Goal: Navigation & Orientation: Find specific page/section

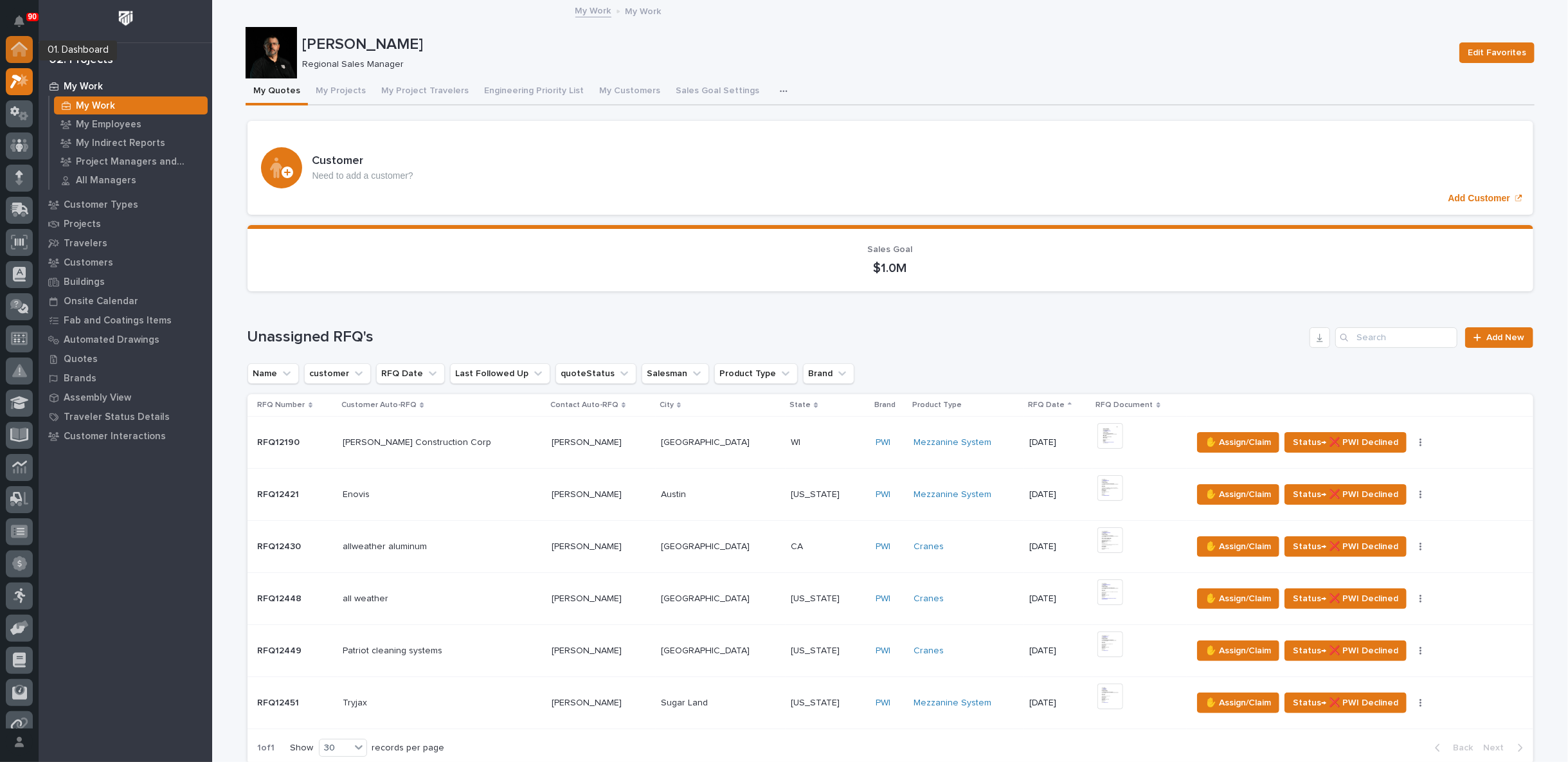
click at [15, 48] on icon at bounding box center [19, 50] width 13 height 13
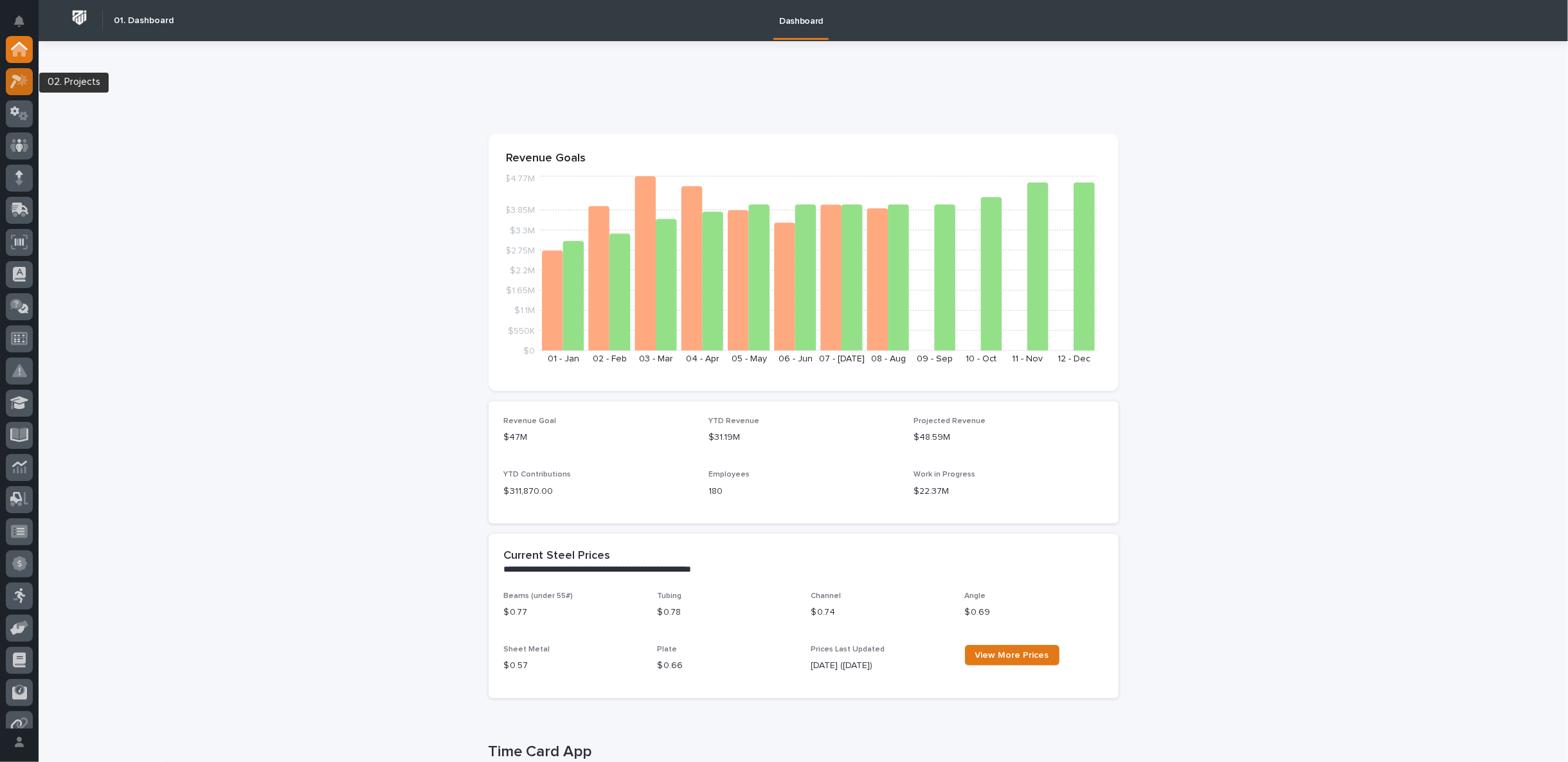
click at [14, 84] on icon at bounding box center [16, 81] width 12 height 14
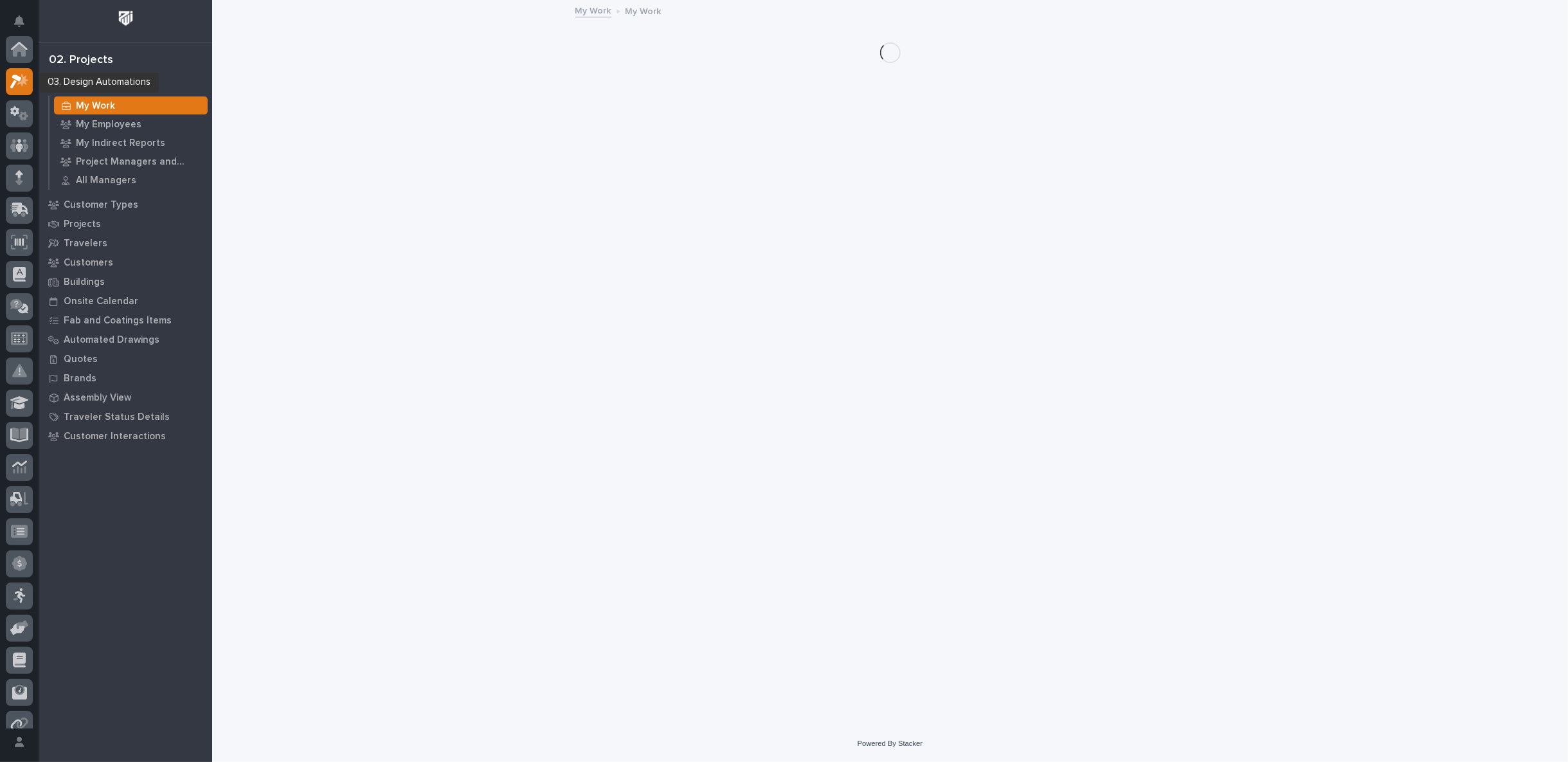
scroll to position [32, 0]
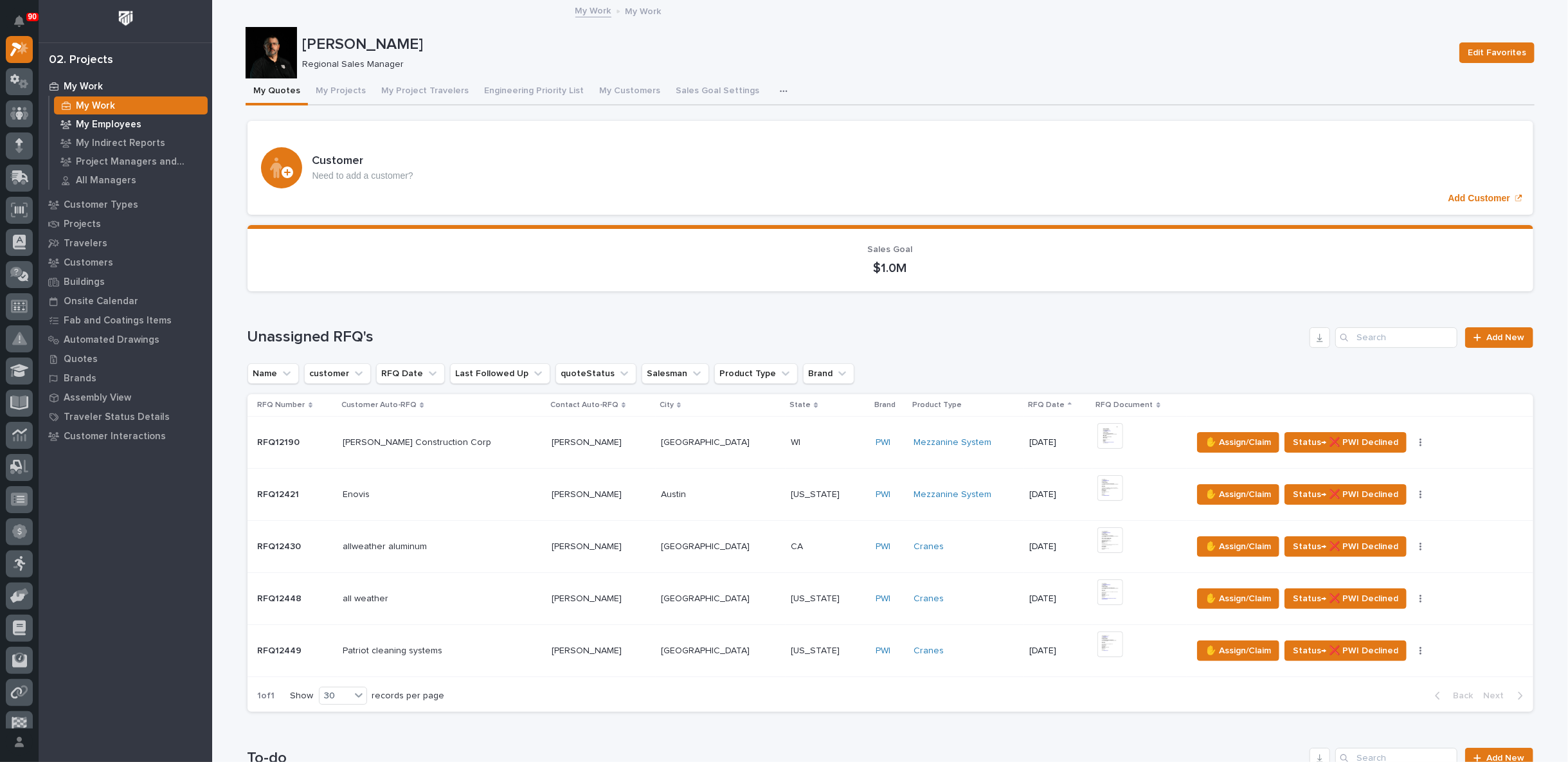
click at [115, 124] on p "My Employees" at bounding box center [108, 125] width 66 height 12
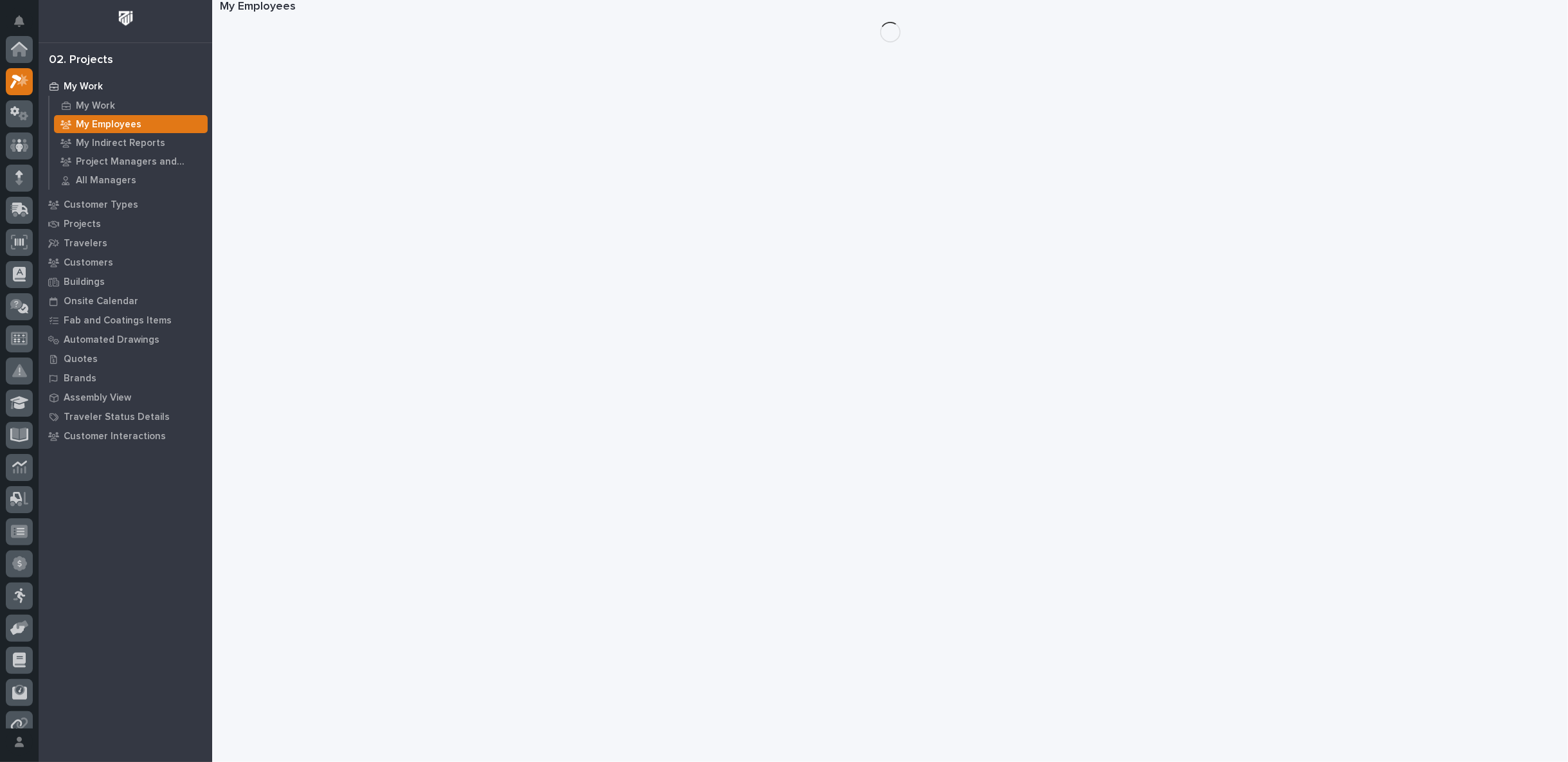
scroll to position [32, 0]
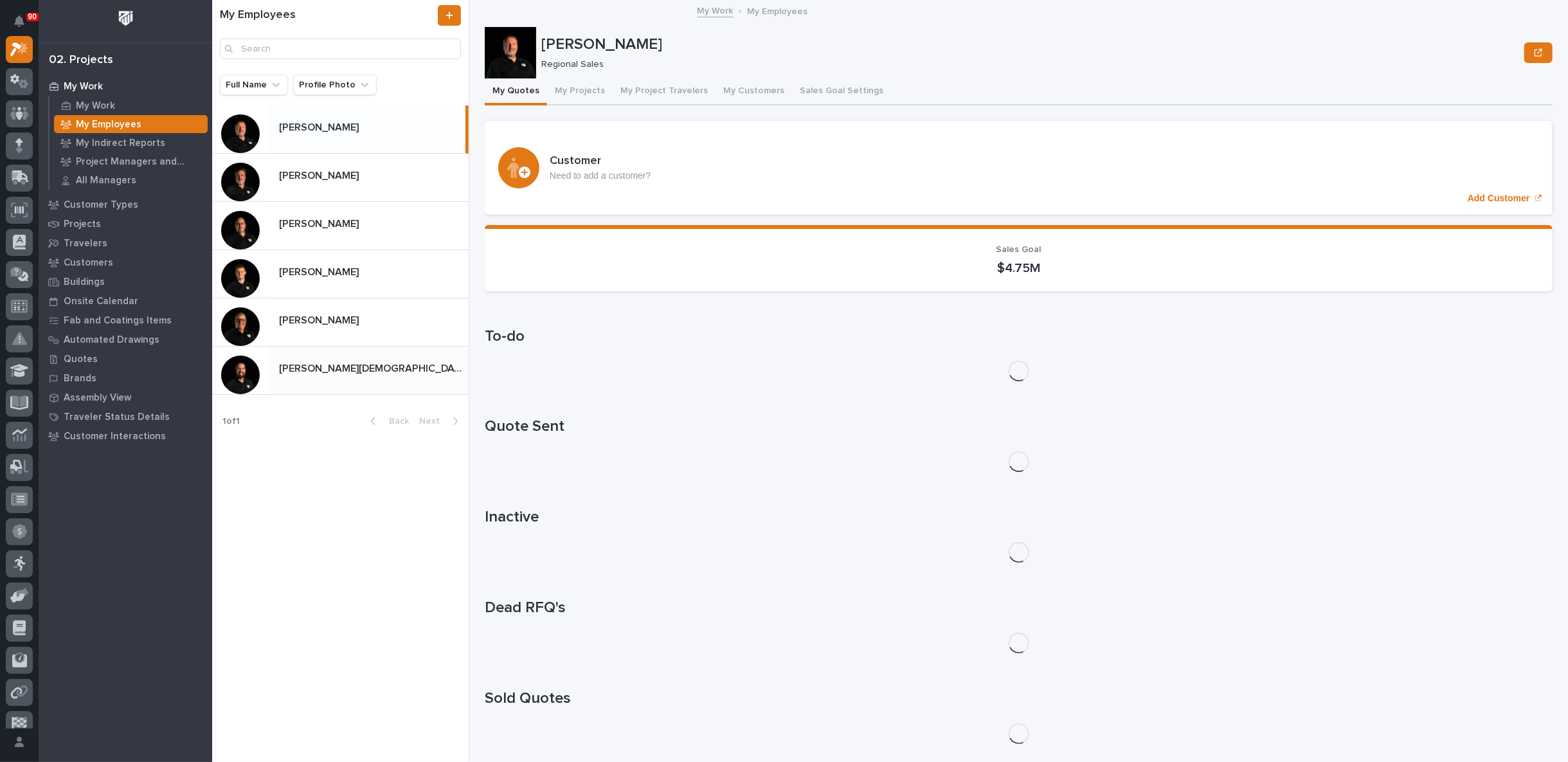
click at [331, 371] on p at bounding box center [371, 369] width 185 height 12
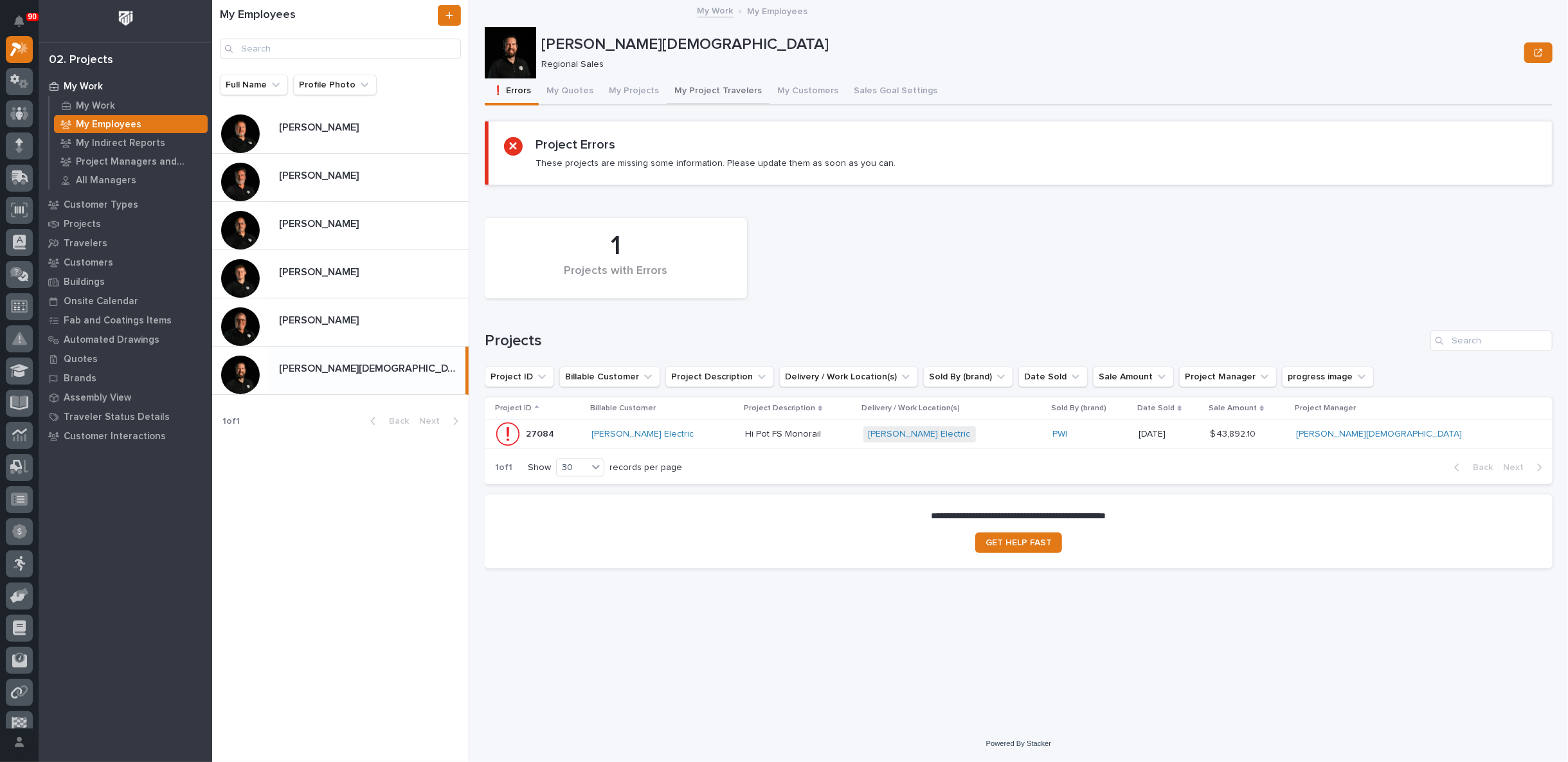
click at [733, 90] on button "My Project Travelers" at bounding box center [718, 91] width 103 height 27
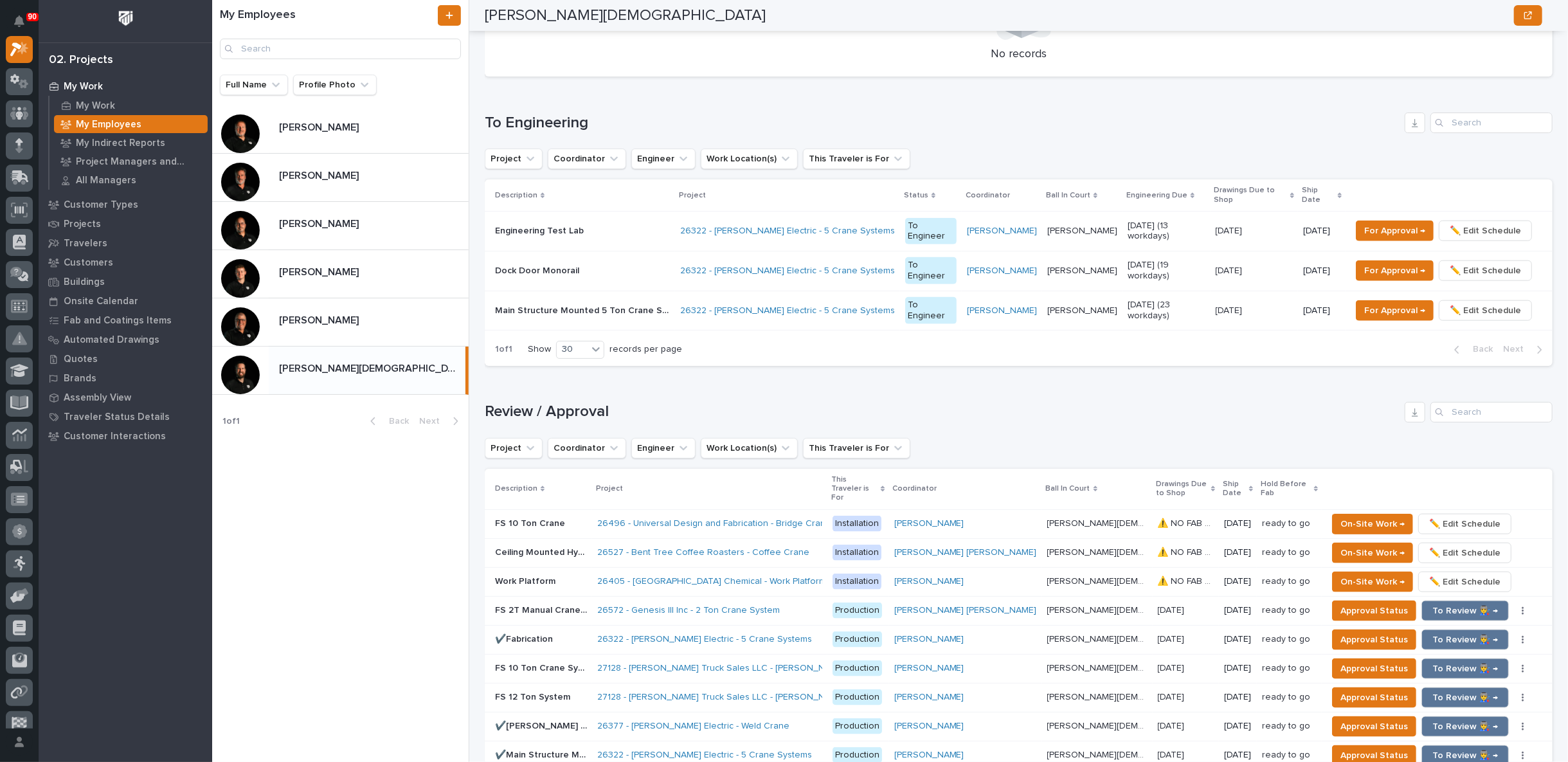
scroll to position [1038, 0]
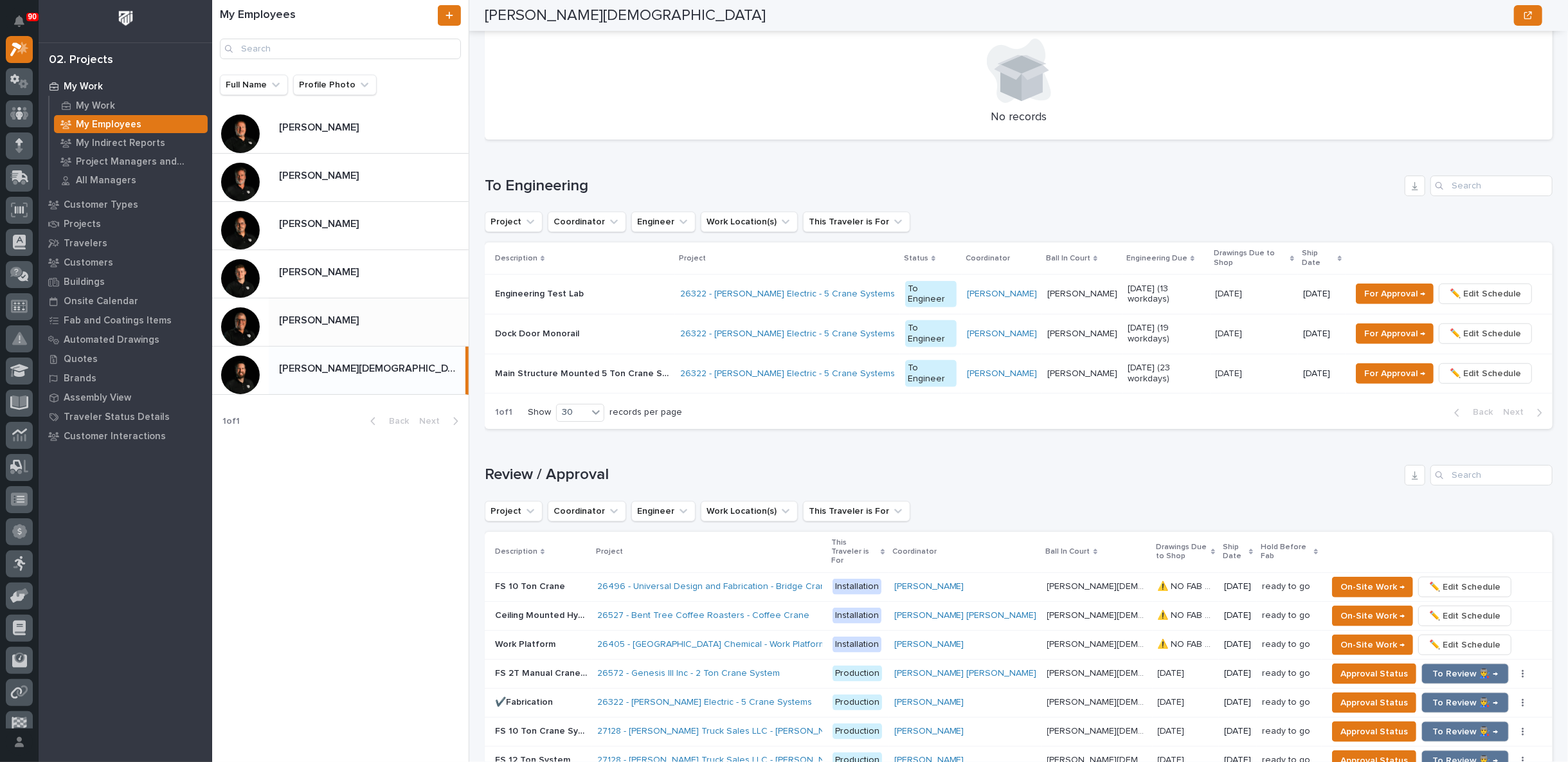
click at [335, 272] on p "[PERSON_NAME]" at bounding box center [320, 271] width 82 height 15
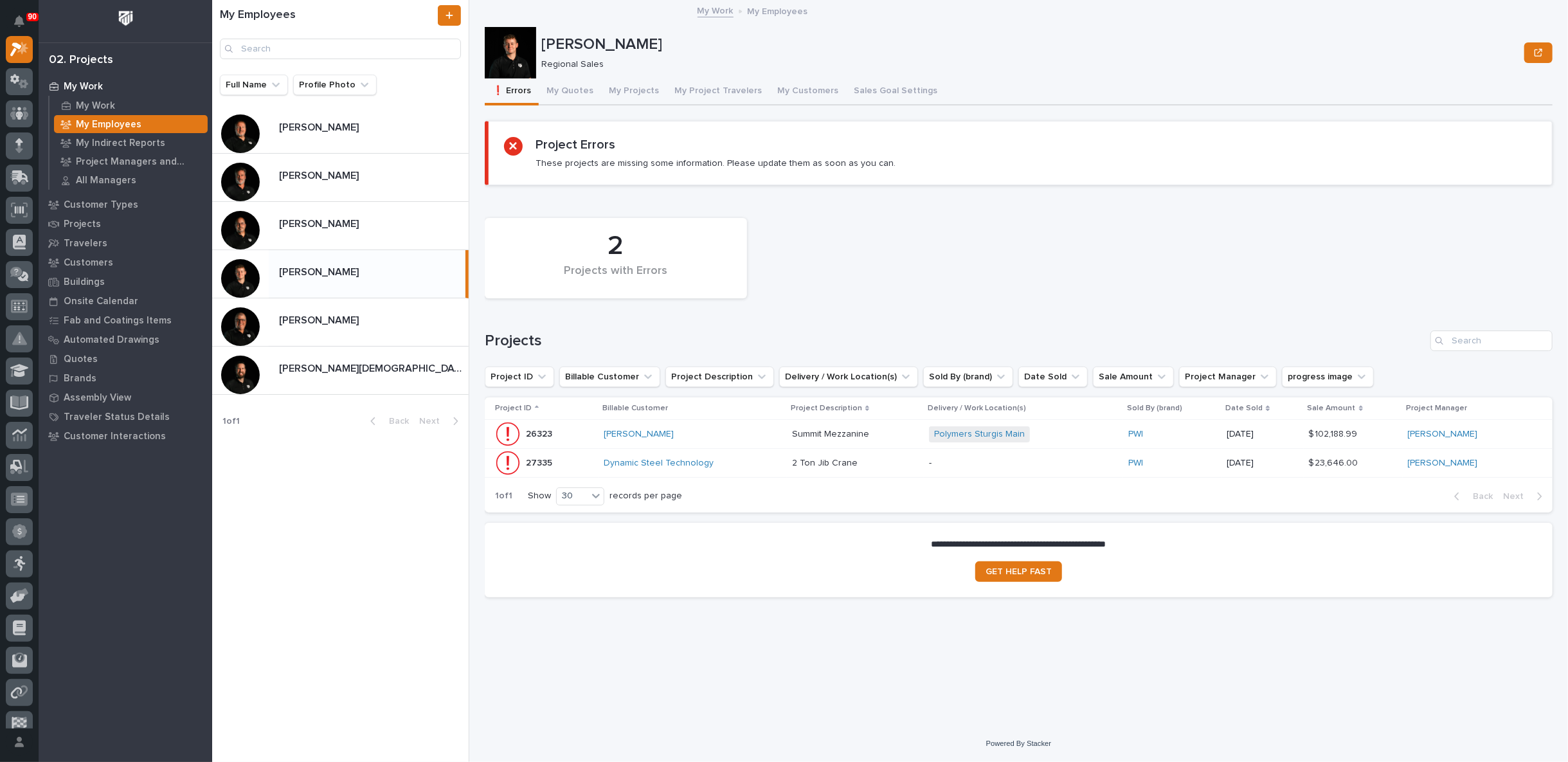
click at [760, 463] on div "Dynamic Steel Technology" at bounding box center [693, 464] width 178 height 11
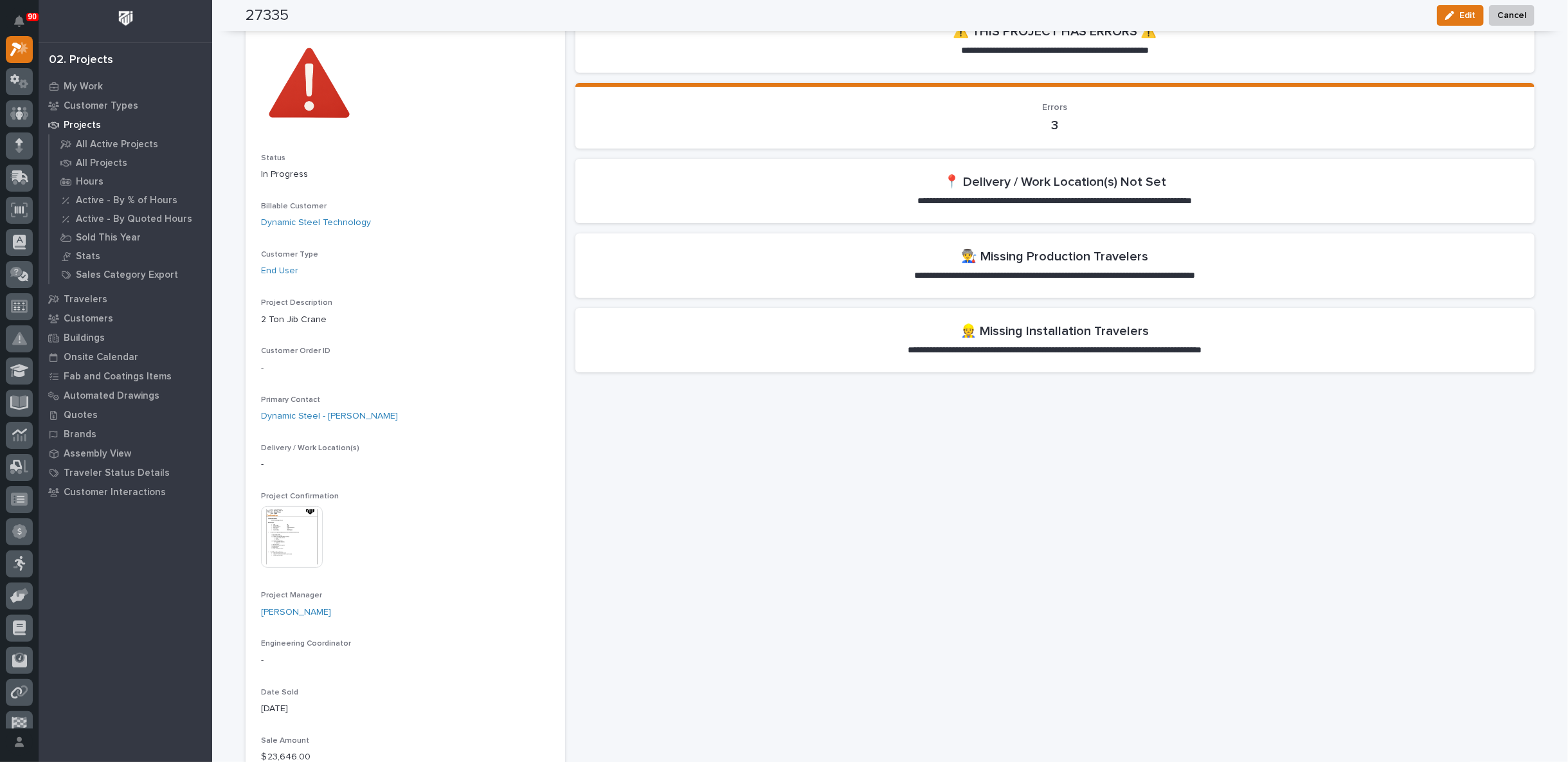
scroll to position [24, 0]
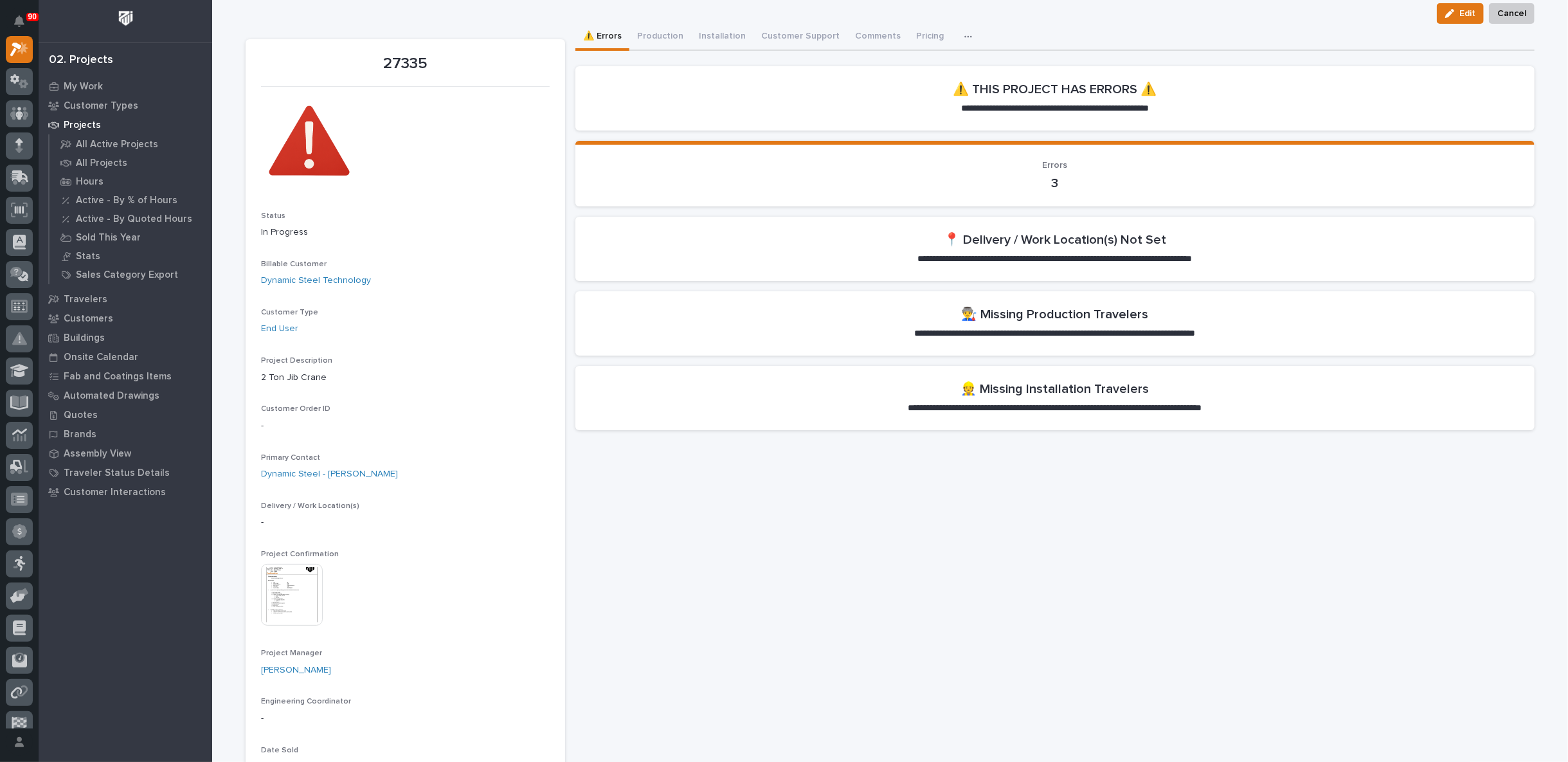
click at [284, 587] on img at bounding box center [292, 594] width 62 height 62
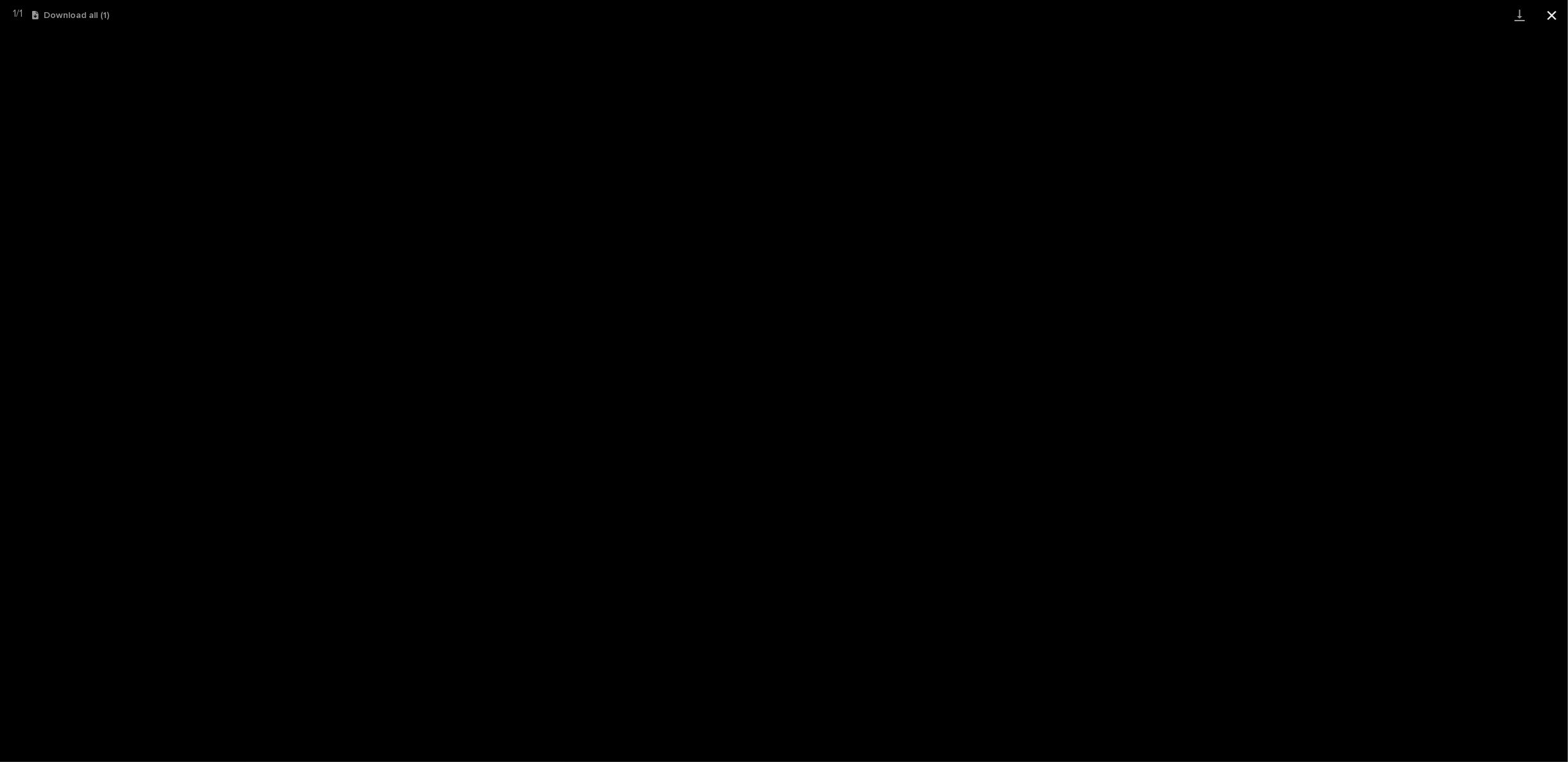
click at [1554, 14] on button "Close gallery" at bounding box center [1552, 15] width 32 height 30
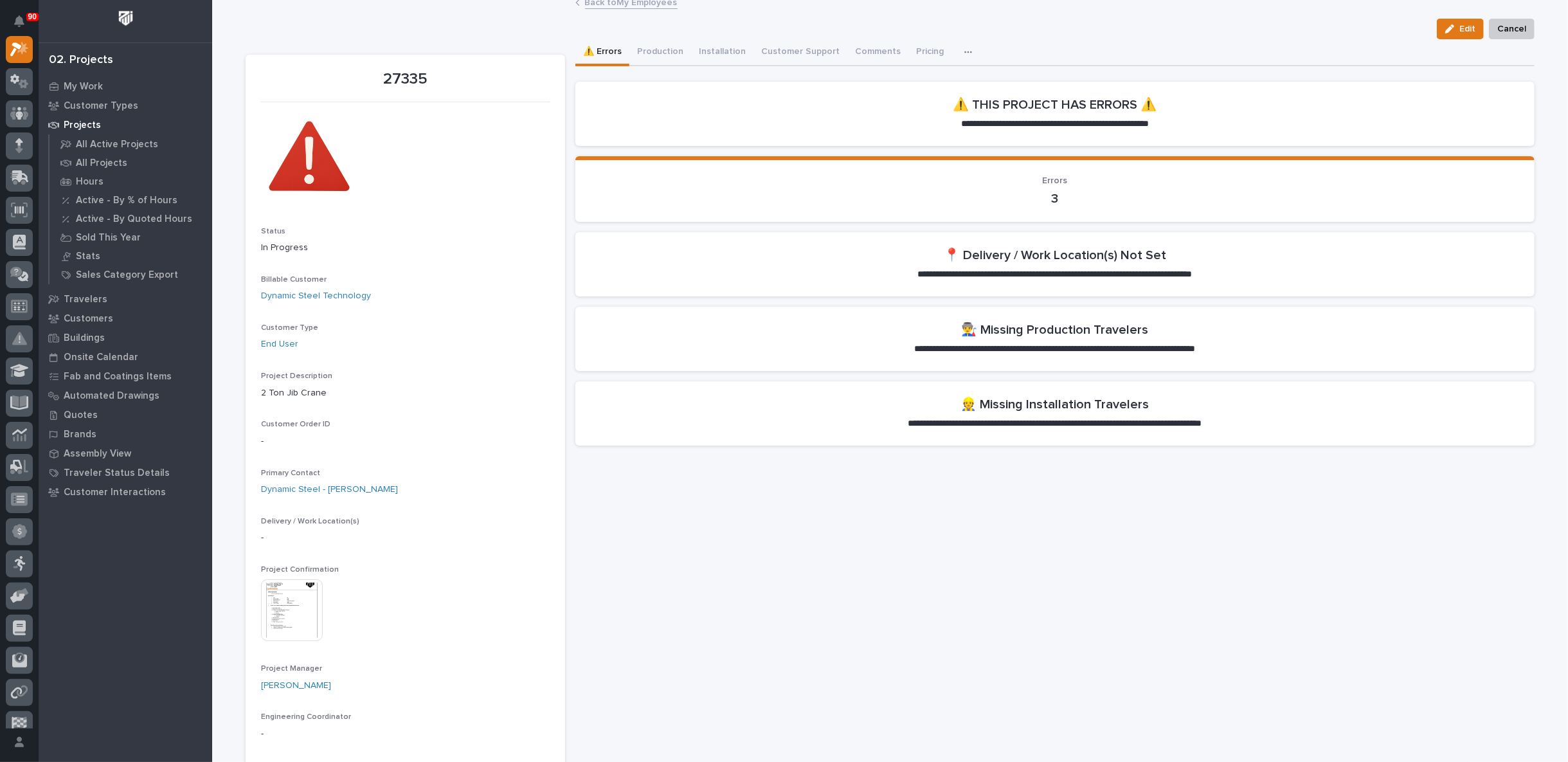
scroll to position [0, 0]
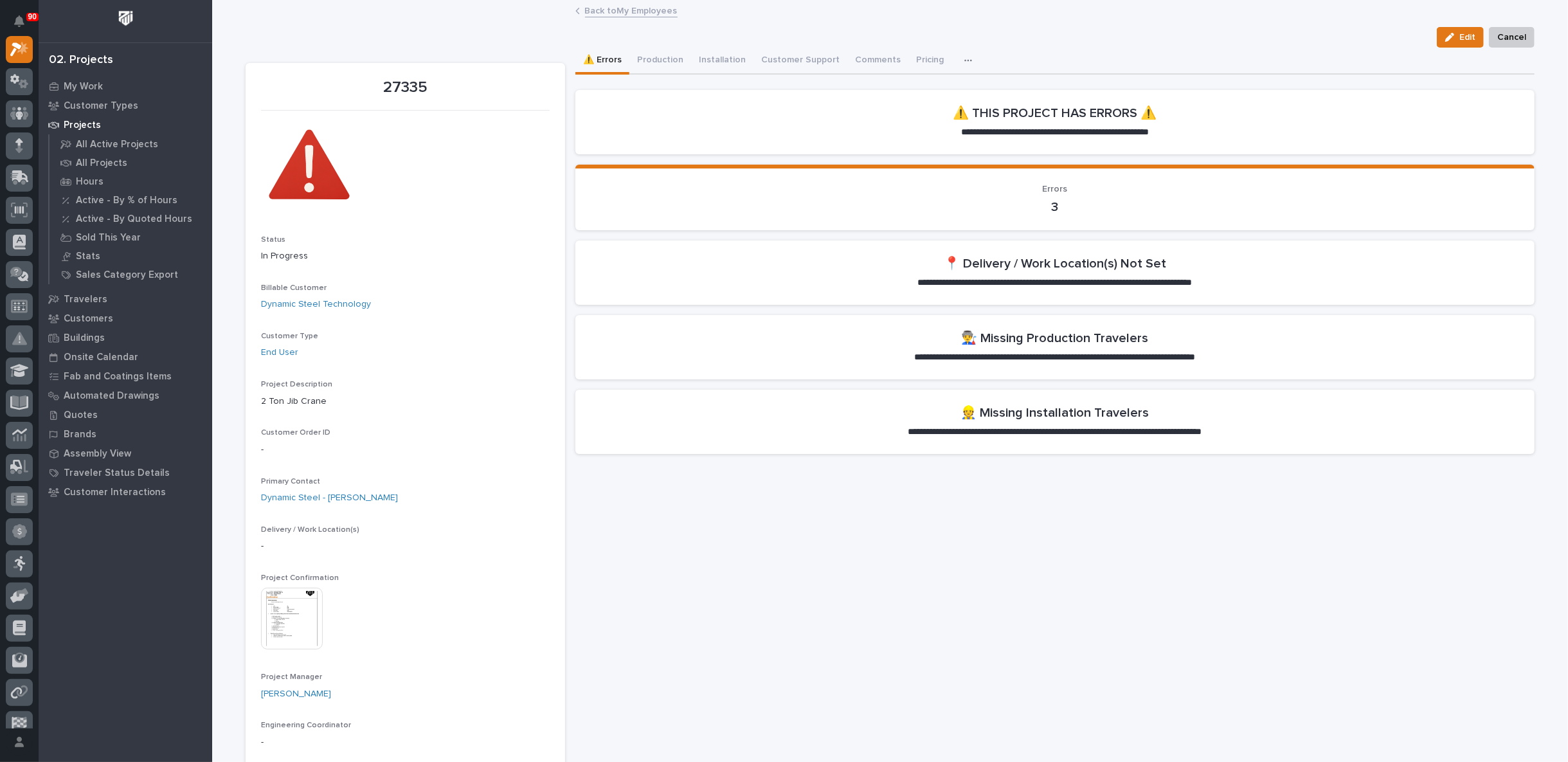
click at [605, 10] on link "Back to My Employees" at bounding box center [631, 10] width 92 height 15
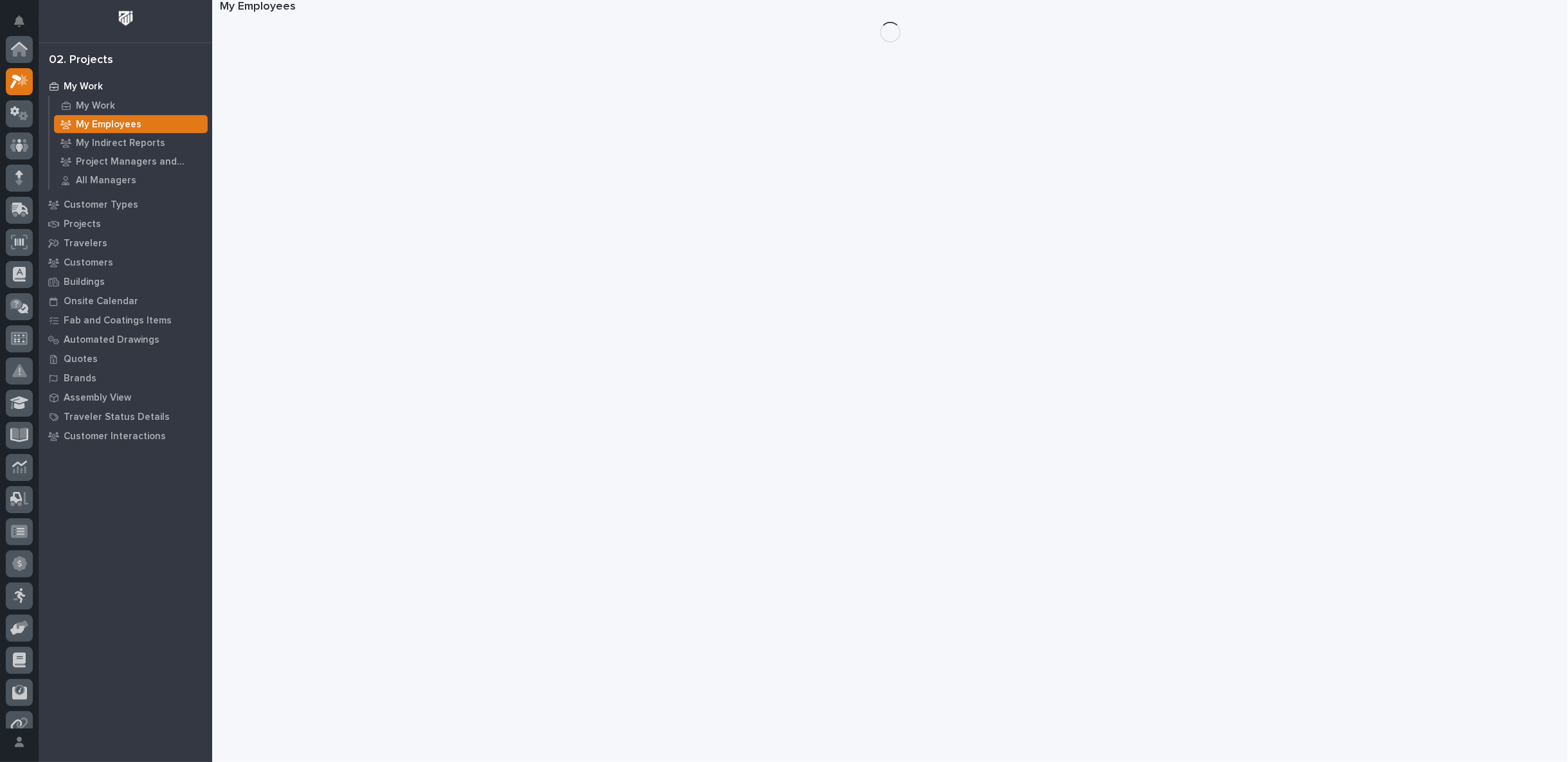
scroll to position [35, 0]
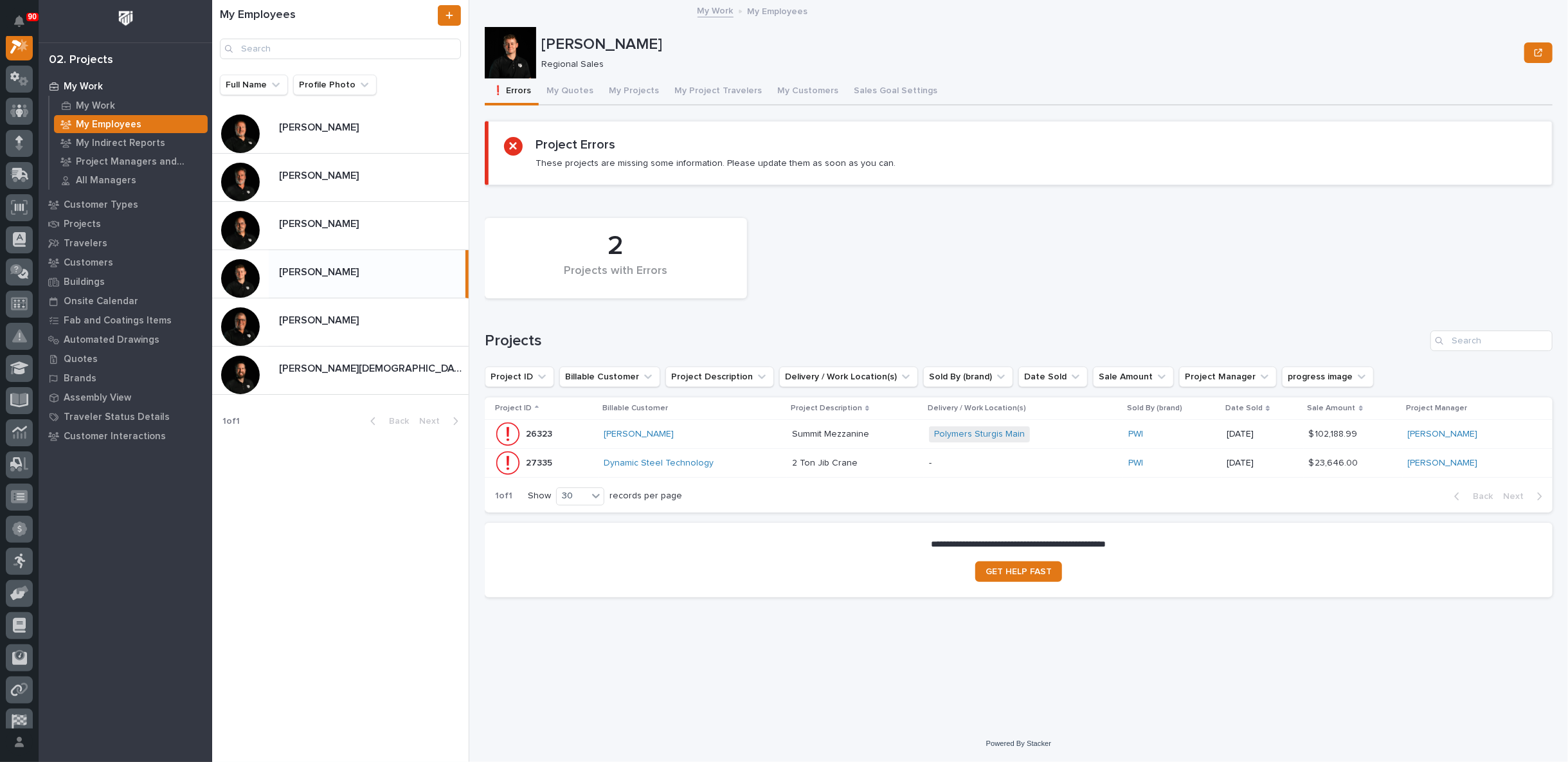
click at [742, 434] on div "[PERSON_NAME]" at bounding box center [693, 434] width 178 height 11
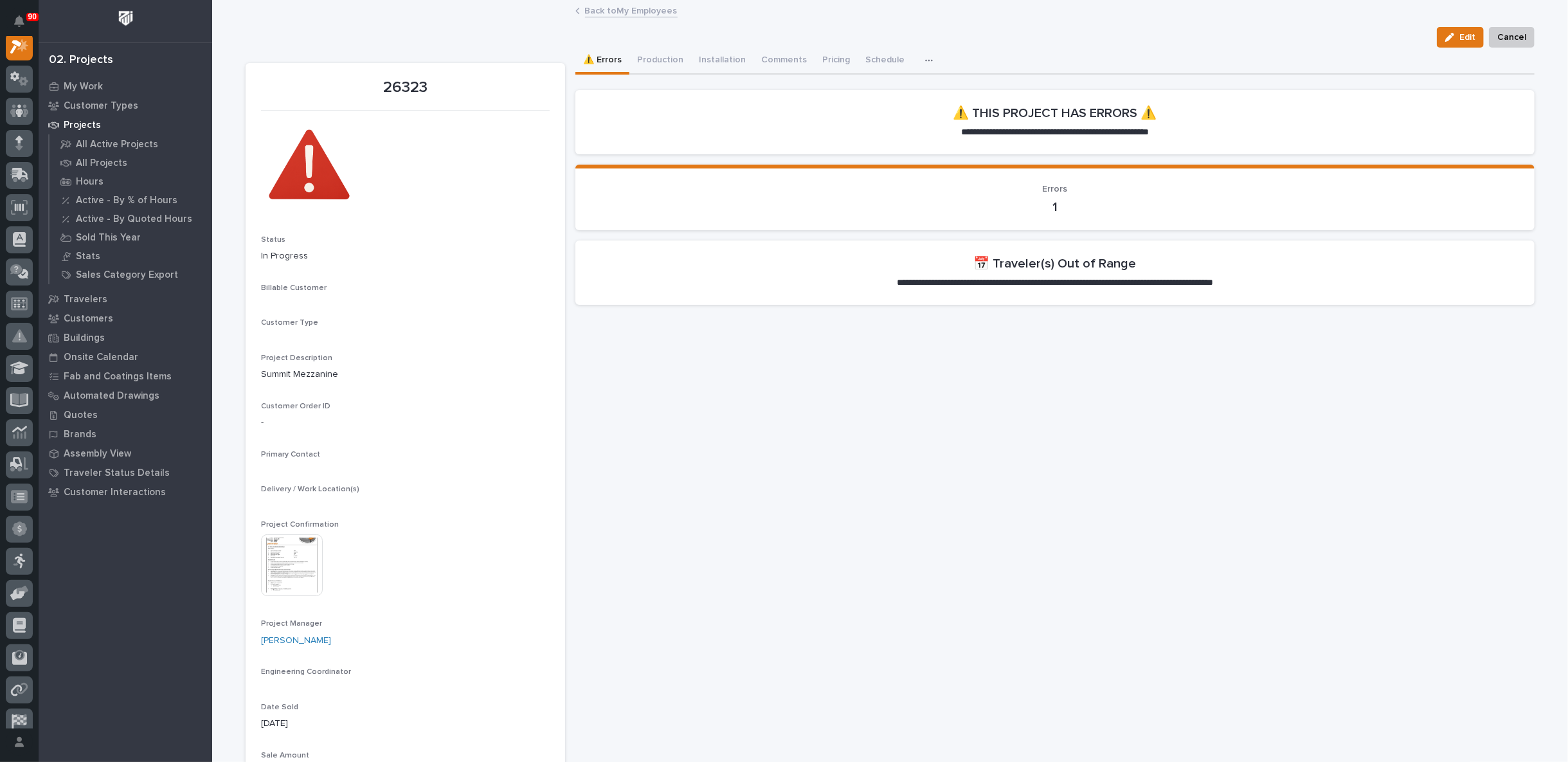
scroll to position [32, 0]
click at [656, 62] on button "Production" at bounding box center [660, 61] width 62 height 27
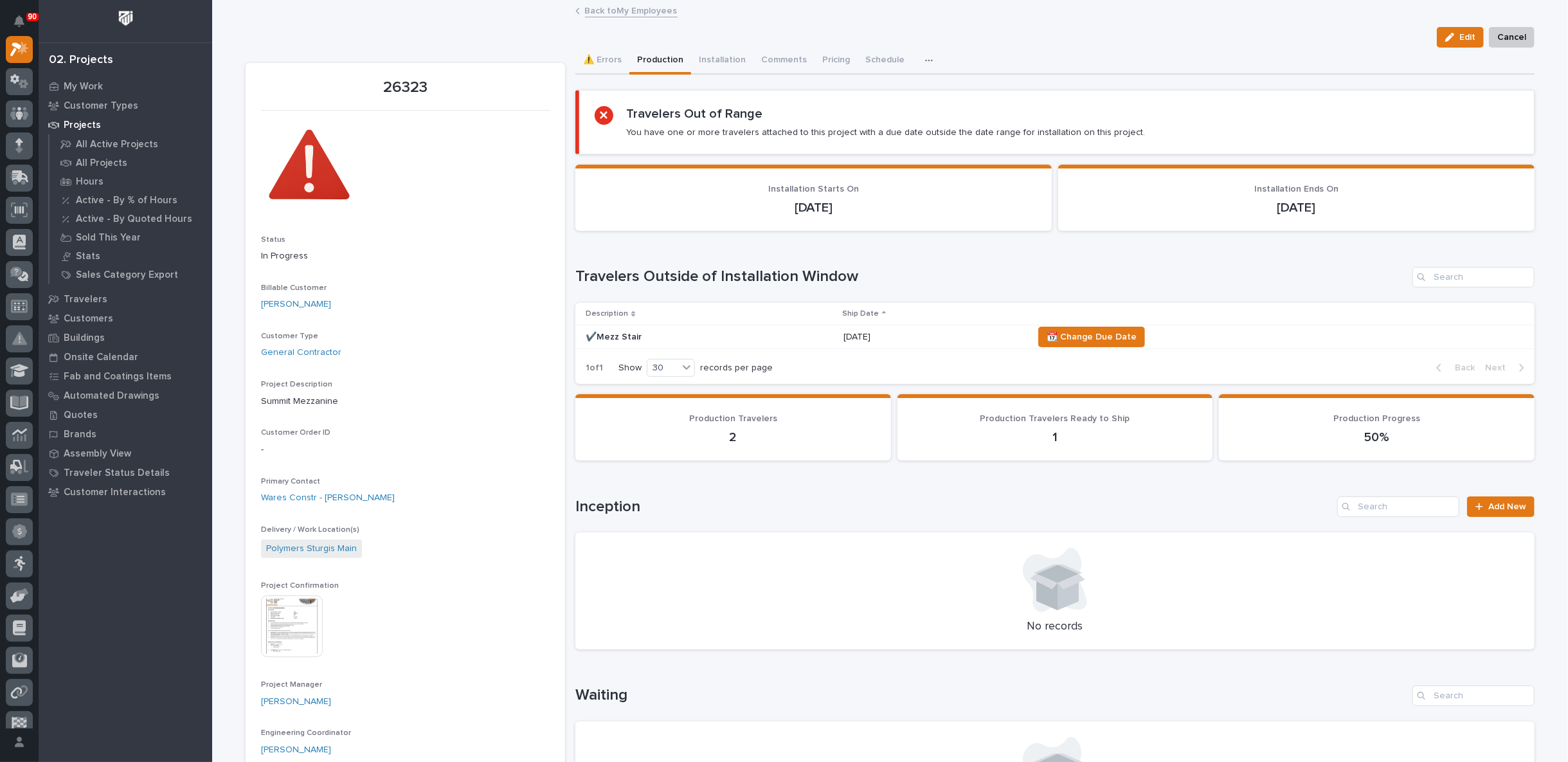
click at [597, 11] on link "Back to My Employees" at bounding box center [631, 10] width 92 height 15
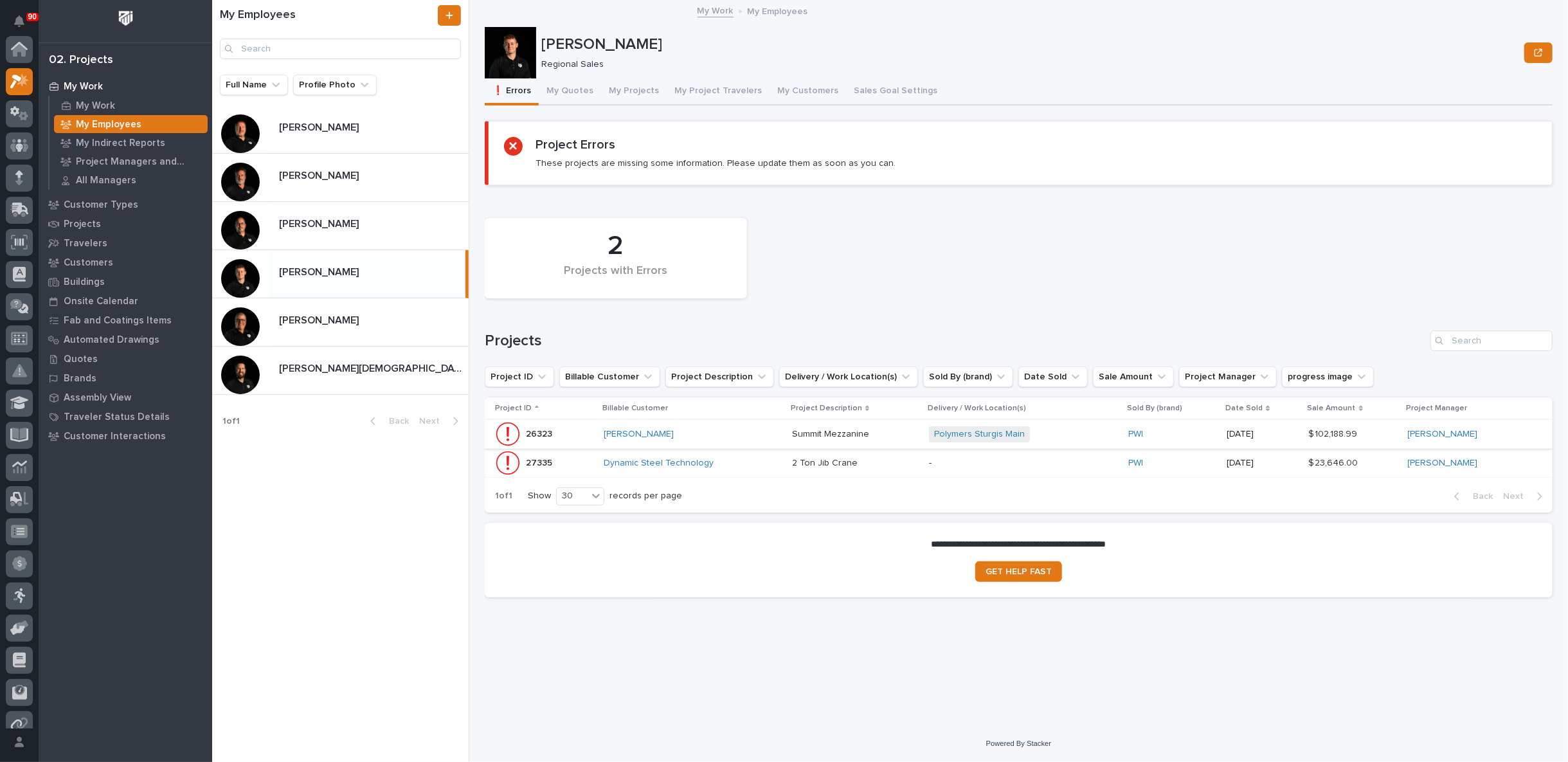
scroll to position [35, 0]
click at [101, 106] on p "My Work" at bounding box center [95, 106] width 39 height 12
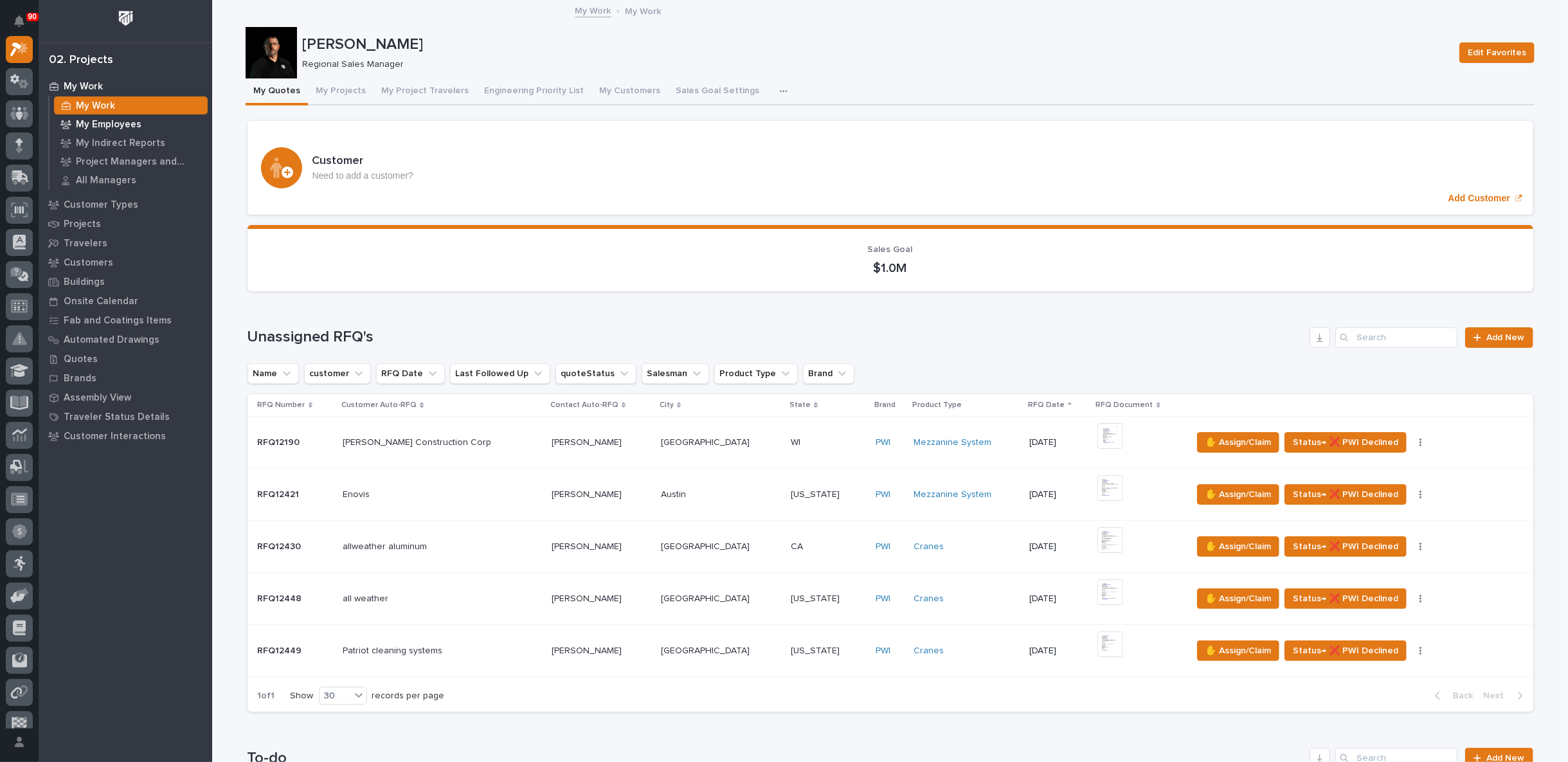
click at [111, 122] on p "My Employees" at bounding box center [108, 125] width 66 height 12
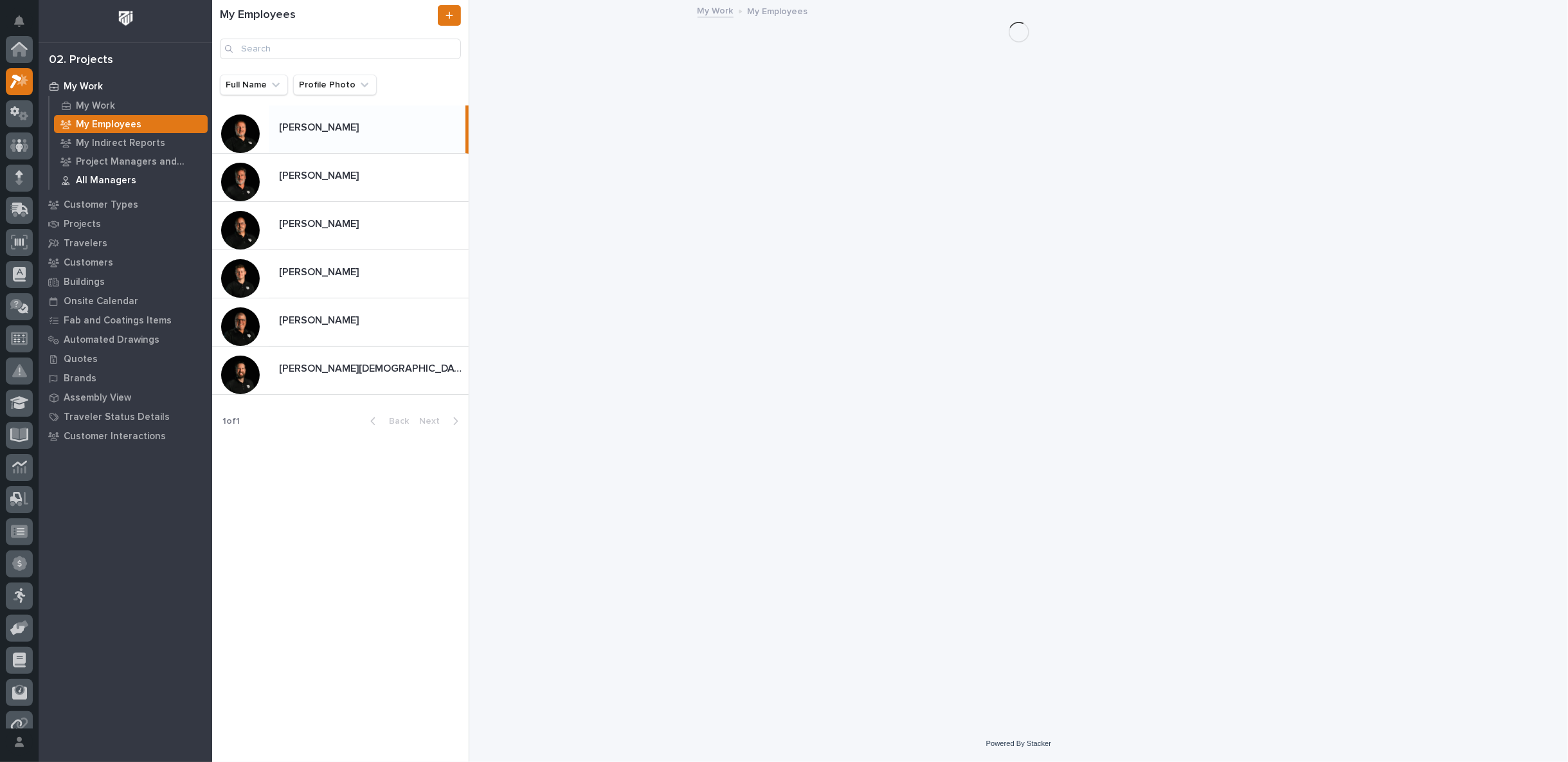
scroll to position [32, 0]
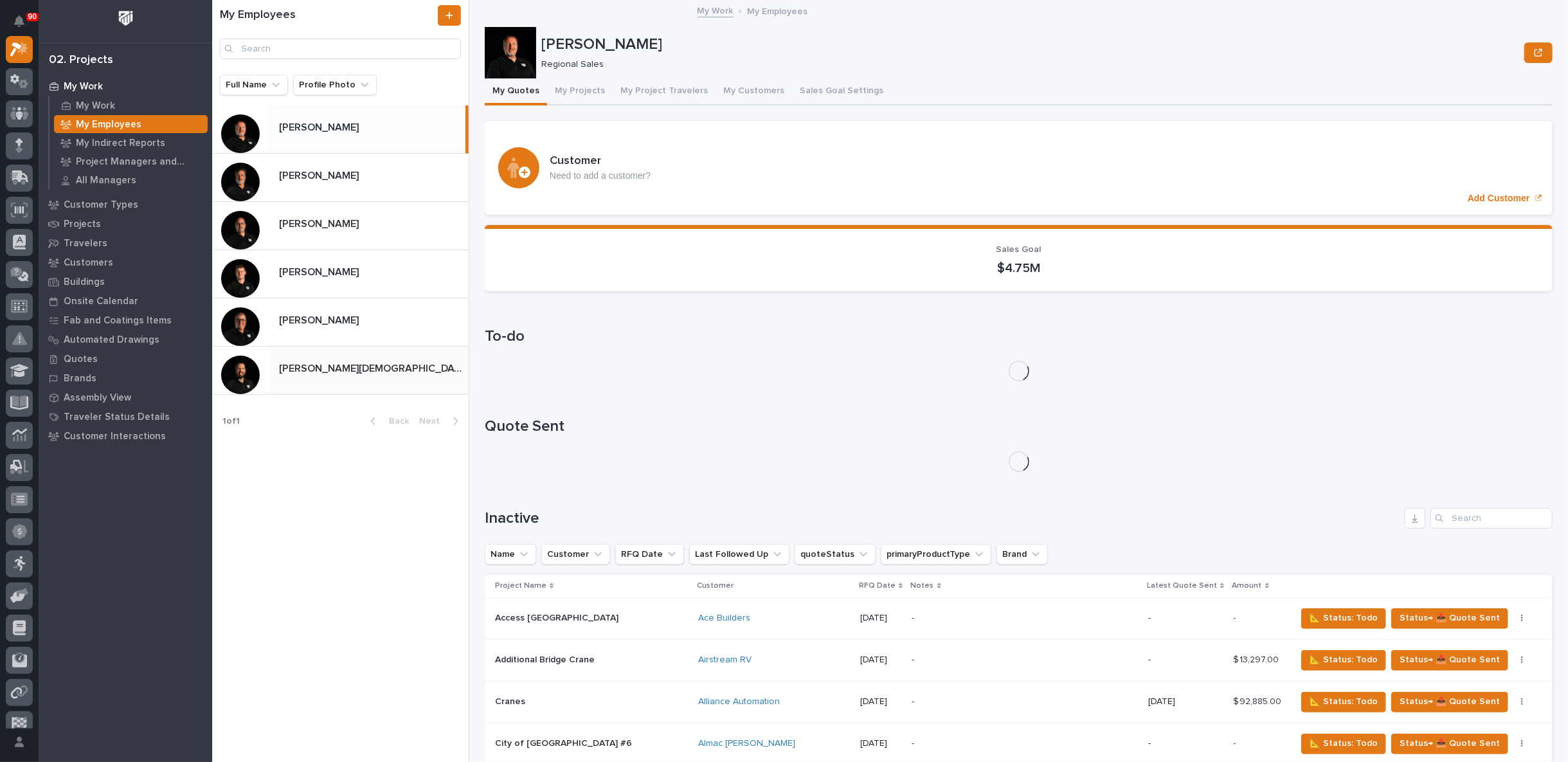
click at [327, 366] on p at bounding box center [371, 369] width 185 height 12
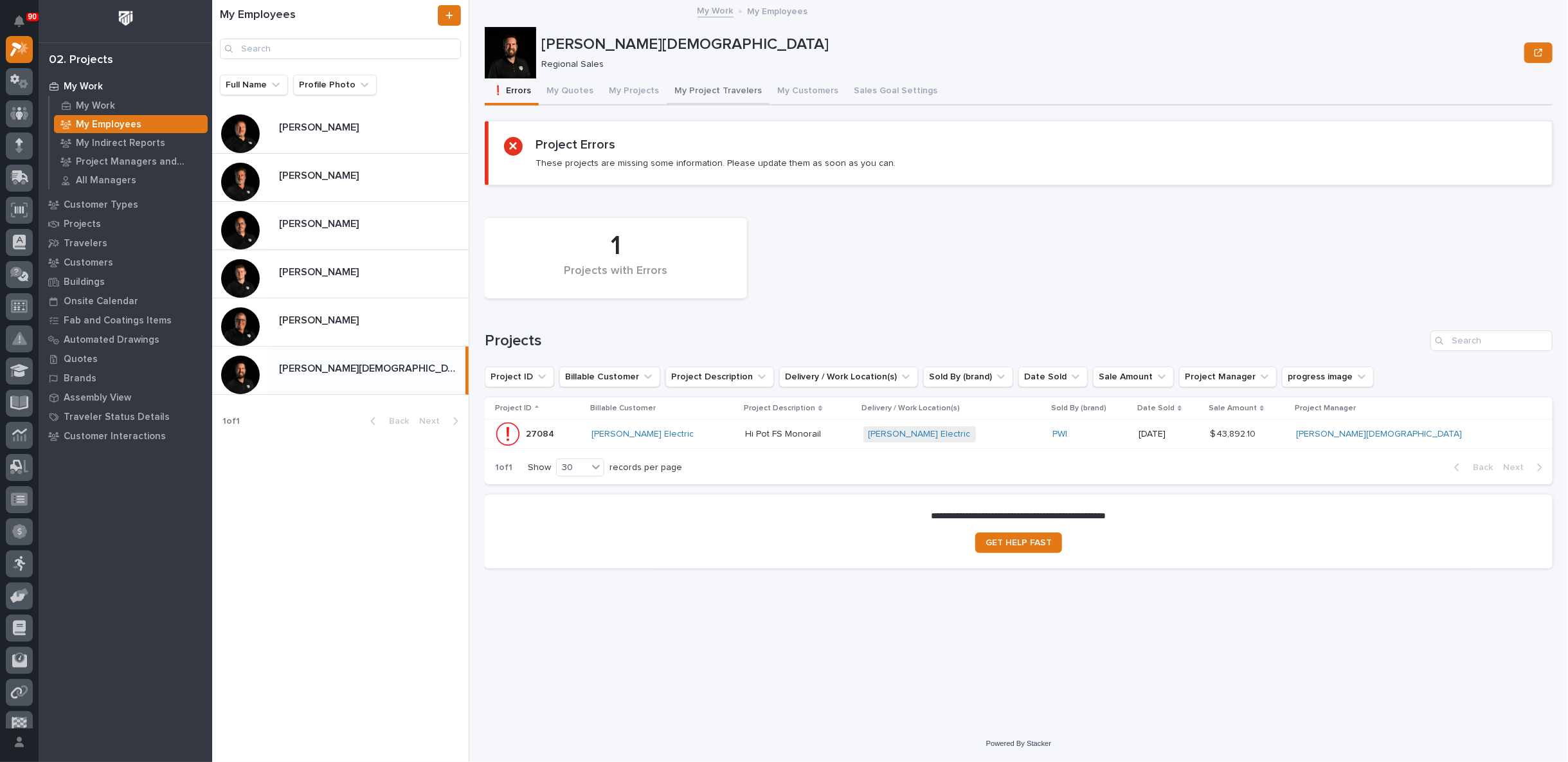
click at [710, 90] on button "My Project Travelers" at bounding box center [718, 91] width 103 height 27
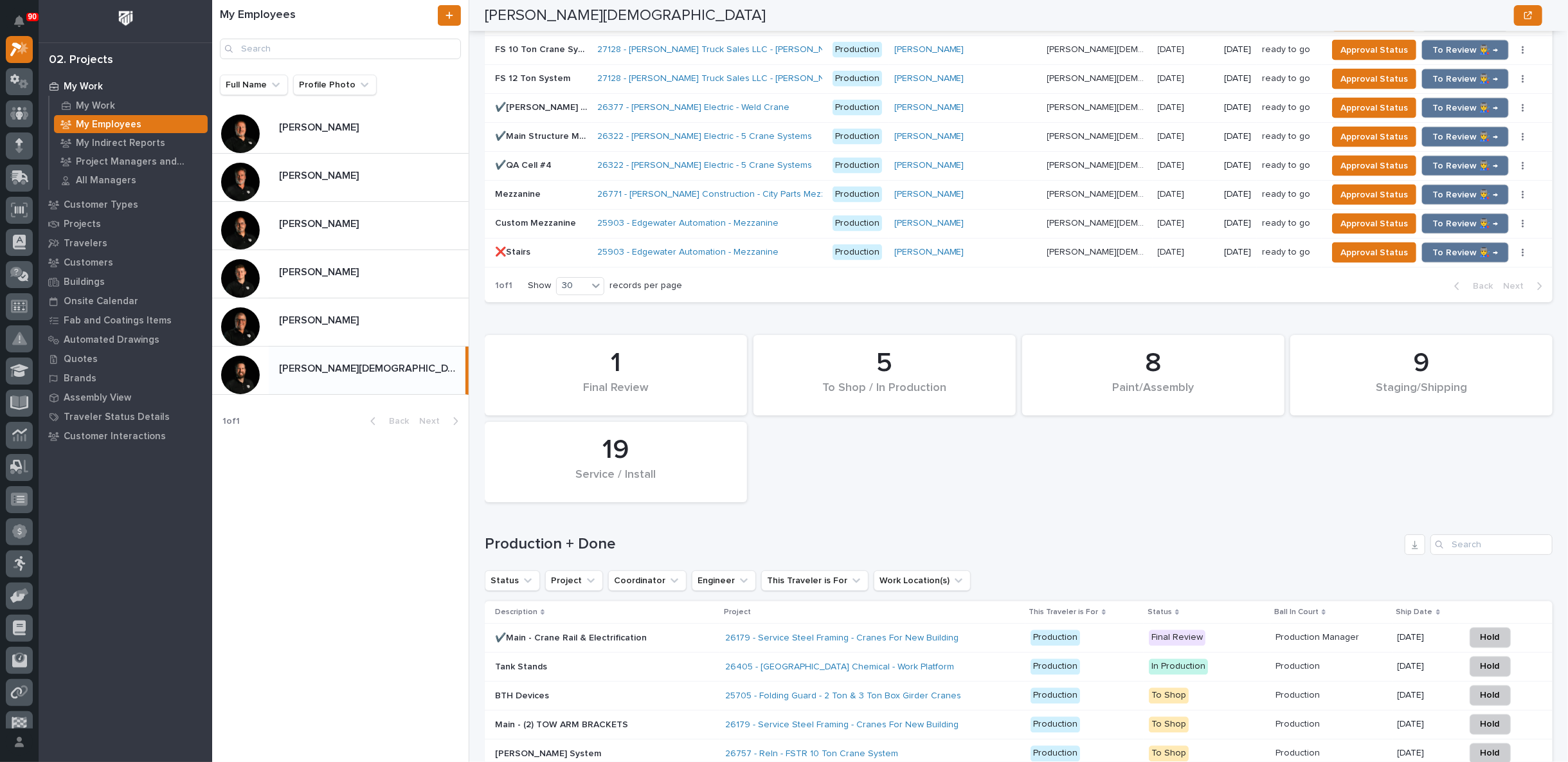
scroll to position [1785, 0]
